Goal: Task Accomplishment & Management: Use online tool/utility

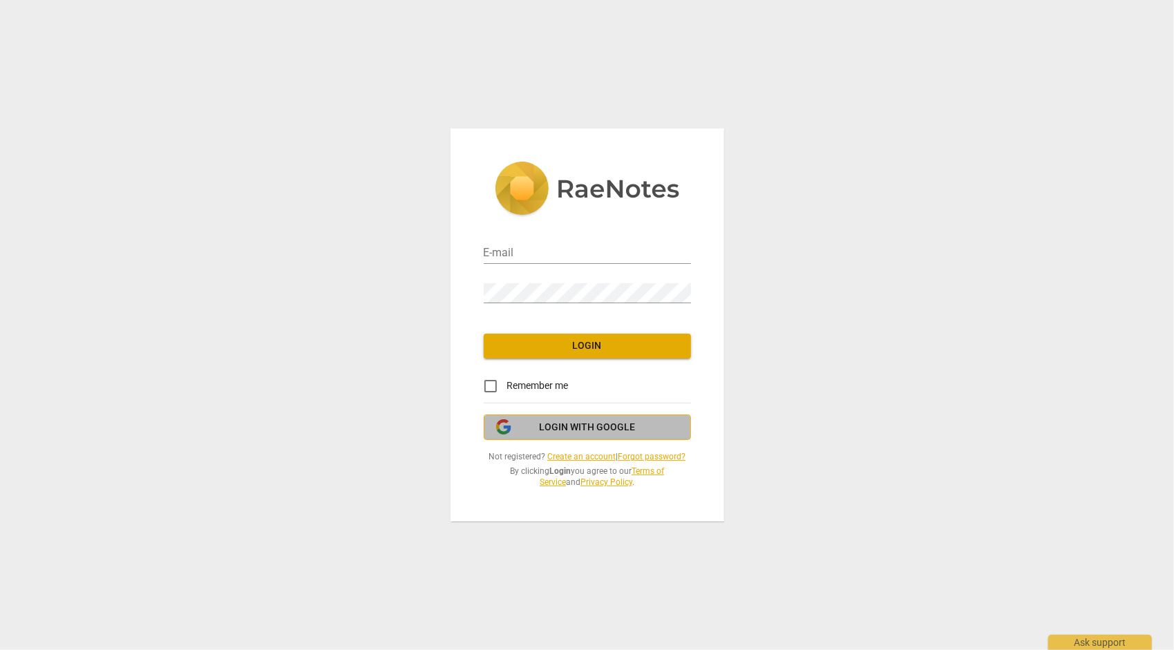
click at [618, 425] on span "Login with Google" at bounding box center [587, 428] width 96 height 14
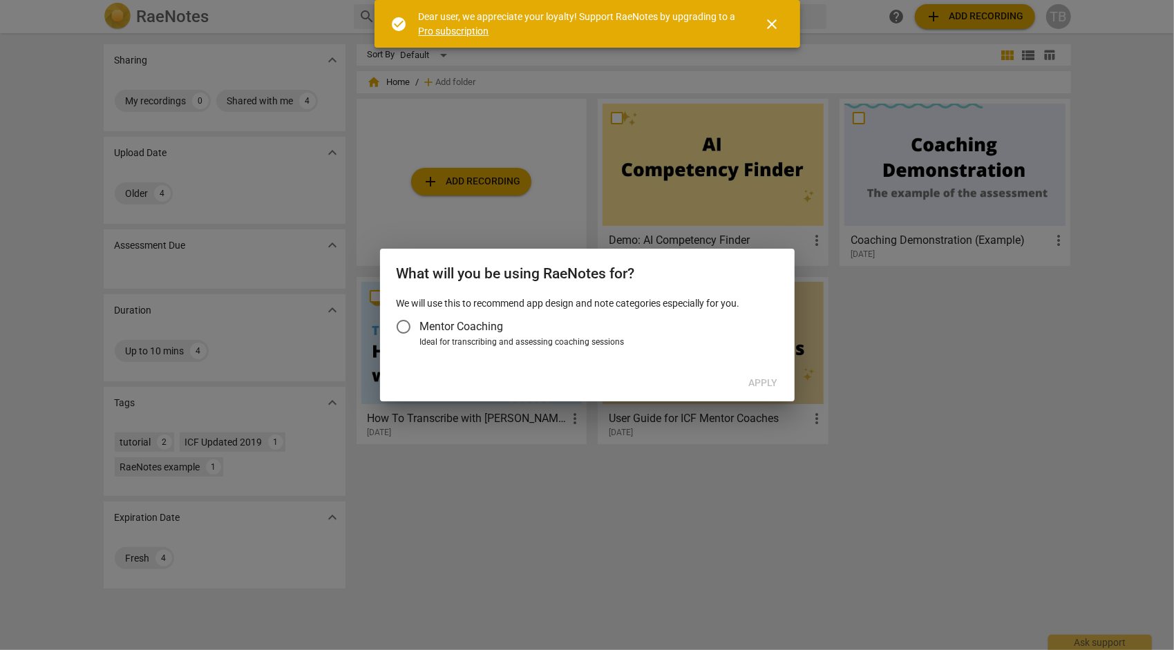
click at [403, 325] on input "Mentor Coaching" at bounding box center [403, 326] width 33 height 33
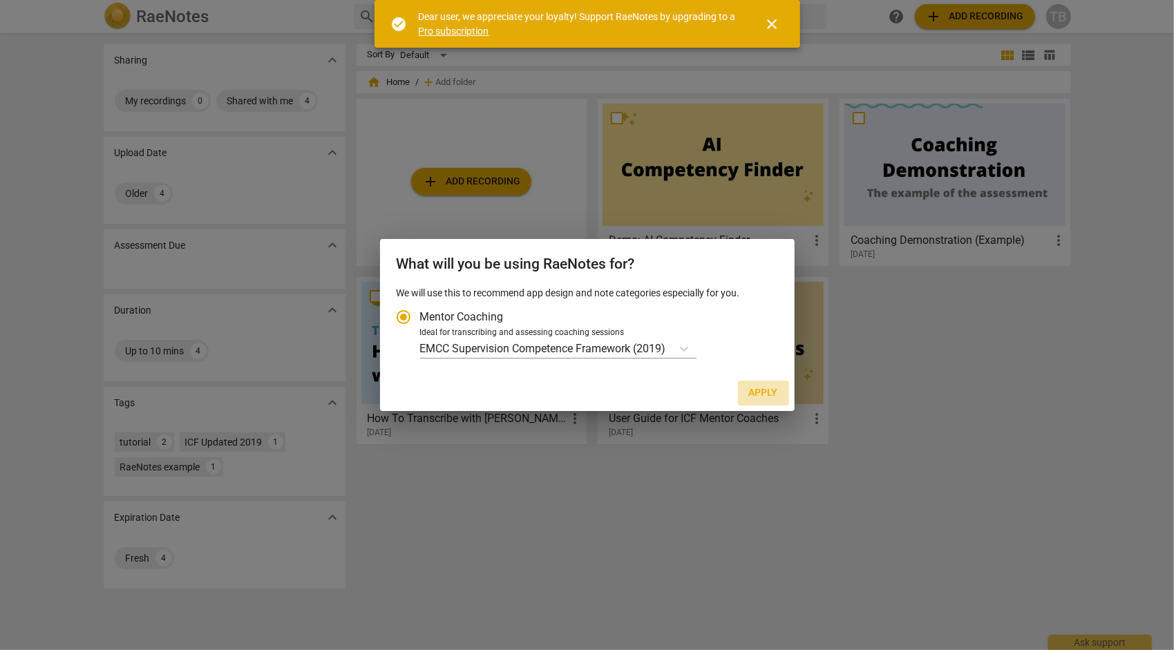
click at [767, 391] on span "Apply" at bounding box center [763, 393] width 29 height 14
radio input "false"
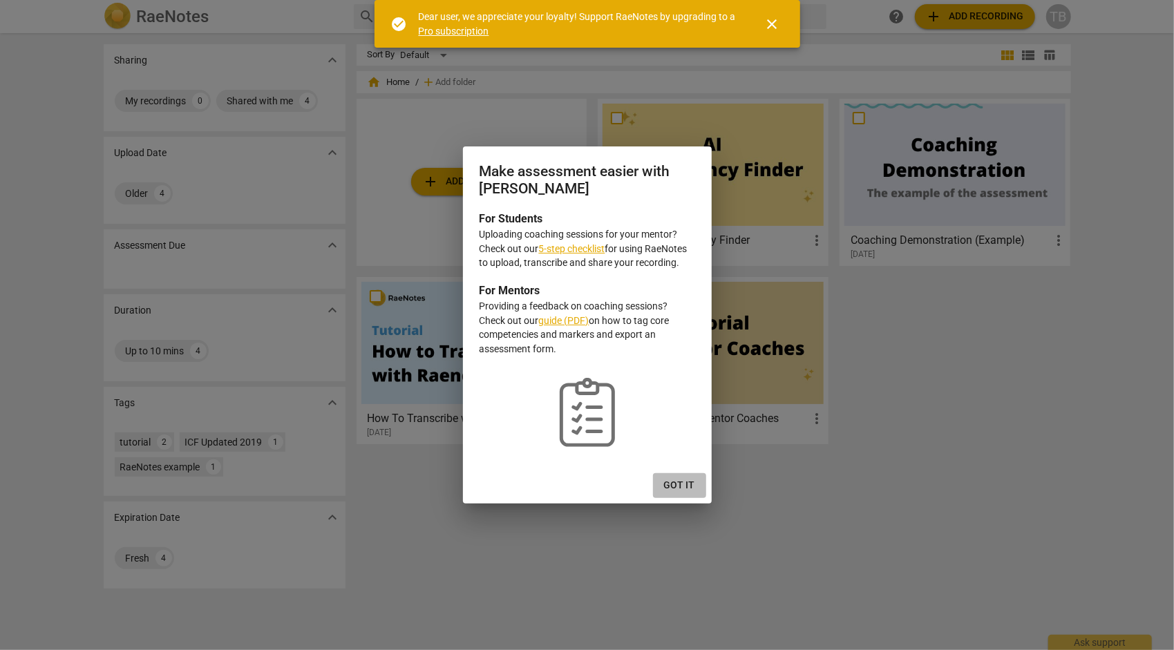
click at [682, 482] on span "Got it" at bounding box center [679, 486] width 31 height 14
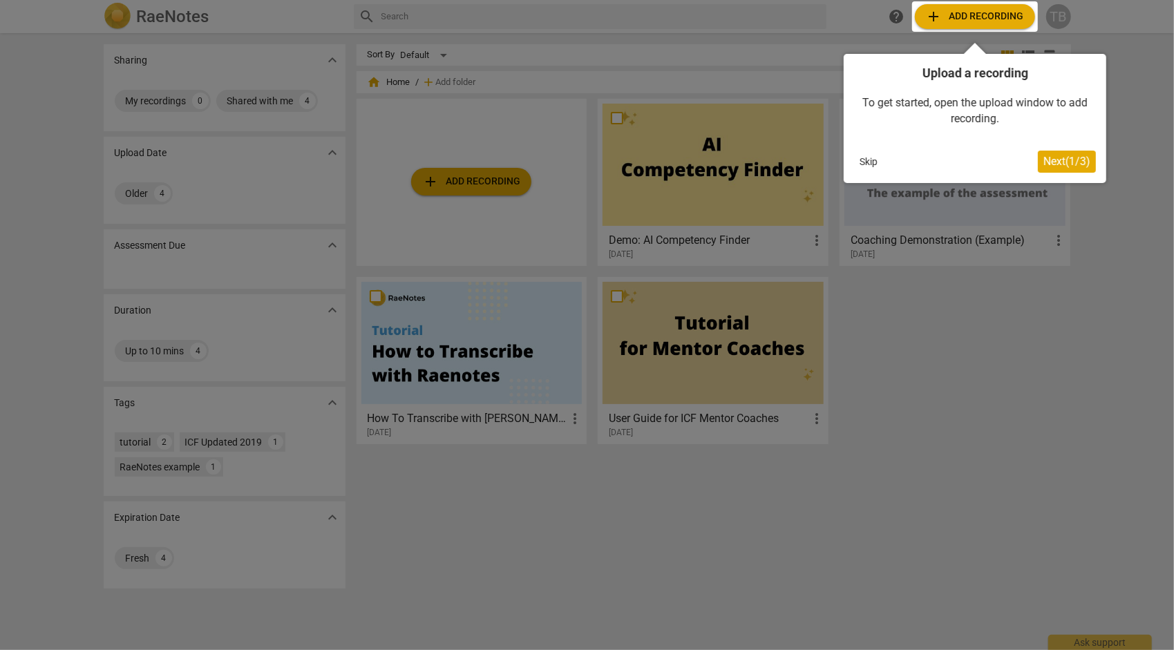
click at [488, 180] on div at bounding box center [587, 325] width 1174 height 650
click at [949, 15] on div at bounding box center [975, 16] width 126 height 30
click at [1053, 160] on span "Next ( 1 / 3 )" at bounding box center [1066, 161] width 47 height 13
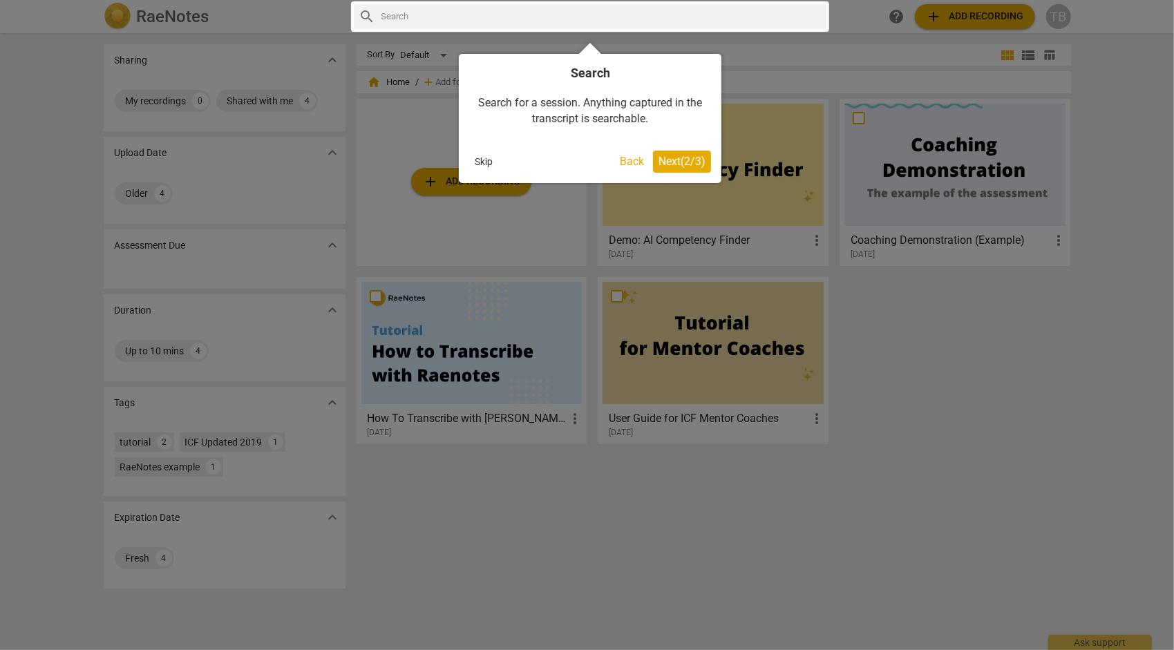
click at [664, 161] on span "Next ( 2 / 3 )" at bounding box center [681, 161] width 47 height 13
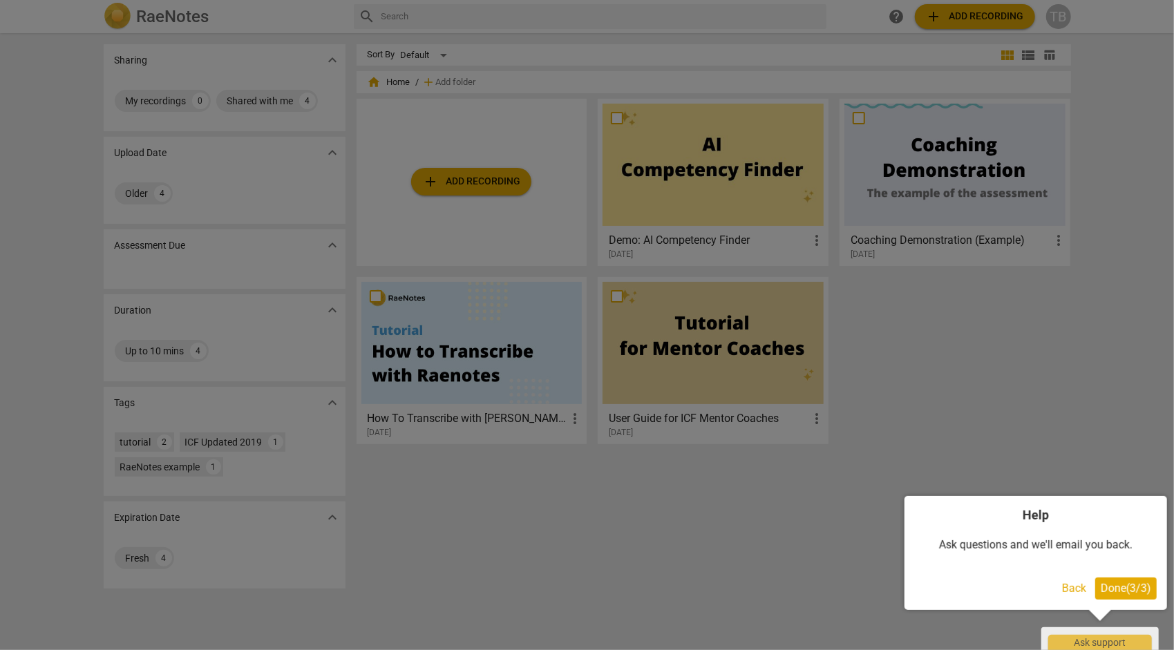
click at [937, 14] on div at bounding box center [587, 325] width 1174 height 650
click at [1109, 592] on span "Done ( 3 / 3 )" at bounding box center [1125, 588] width 50 height 13
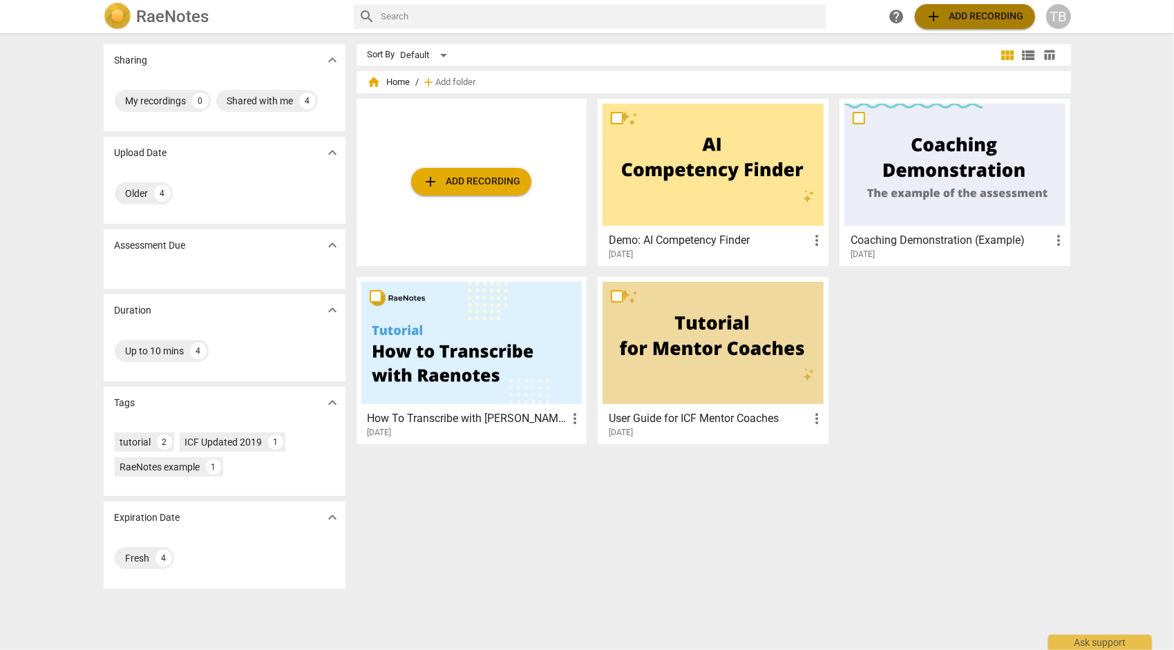
click at [955, 21] on span "add Add recording" at bounding box center [975, 16] width 98 height 17
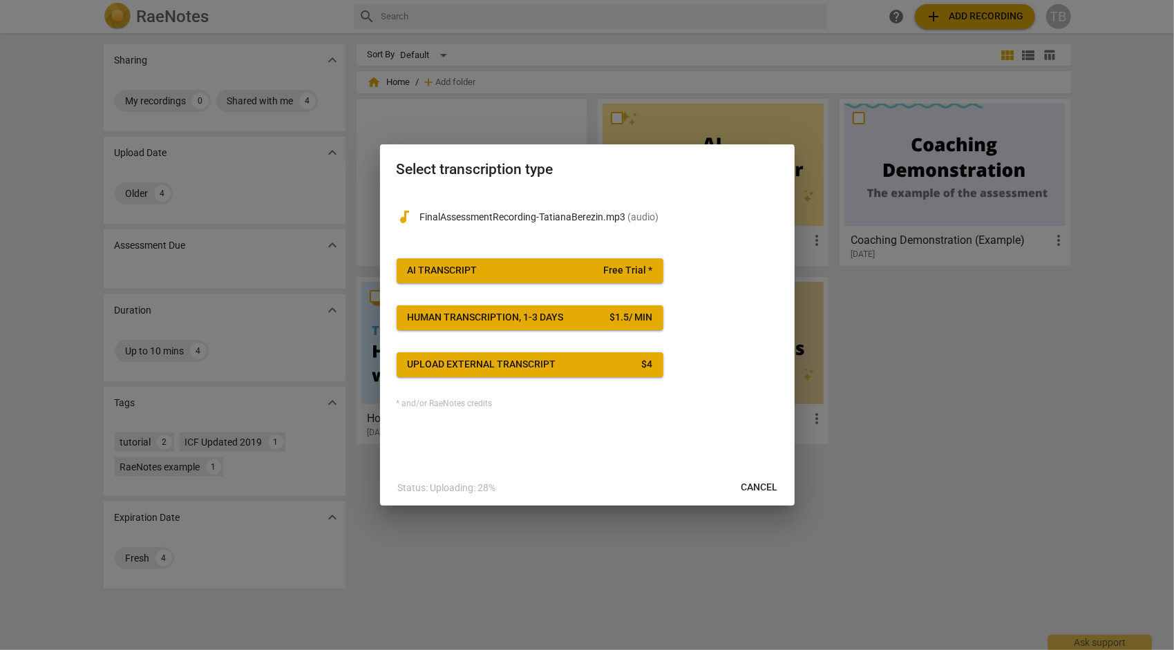
click at [481, 271] on span "AI Transcript Free Trial *" at bounding box center [530, 271] width 245 height 14
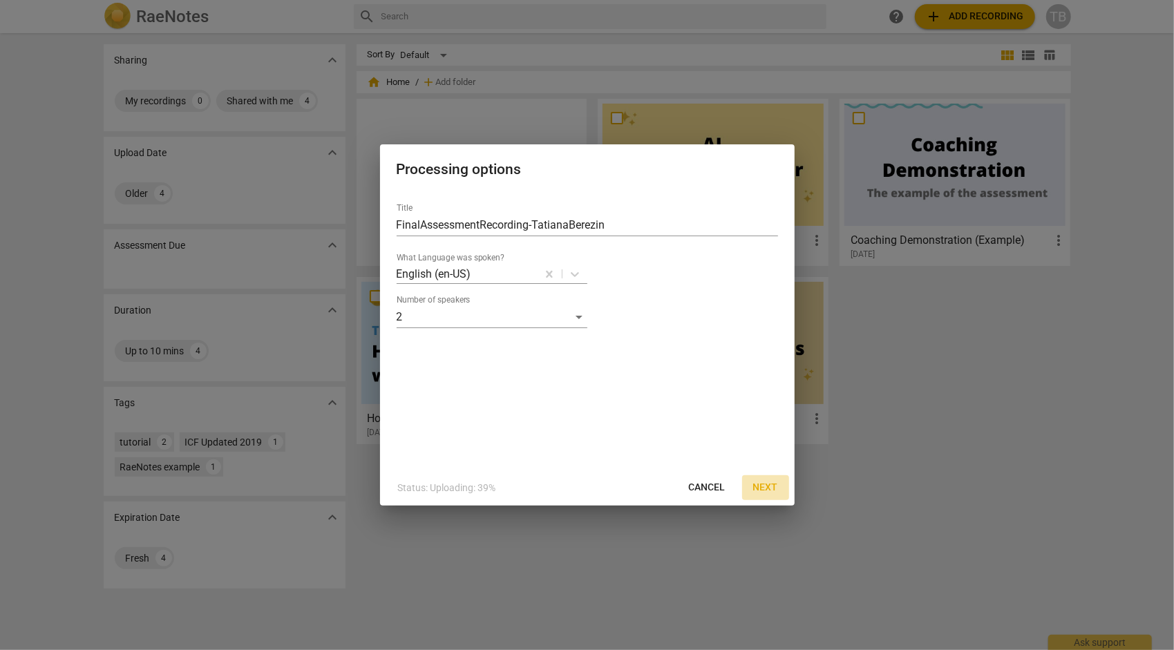
click at [768, 488] on span "Next" at bounding box center [765, 488] width 25 height 14
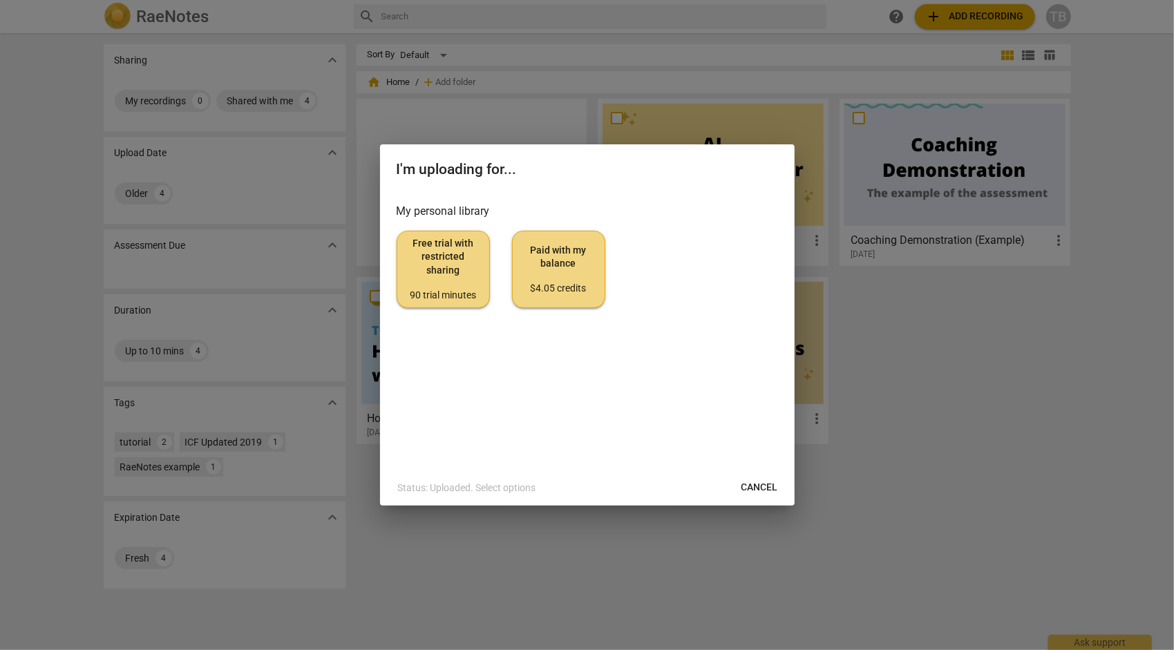
click at [466, 284] on span "Free trial with restricted sharing 90 trial minutes" at bounding box center [443, 269] width 70 height 65
